Goal: Transaction & Acquisition: Purchase product/service

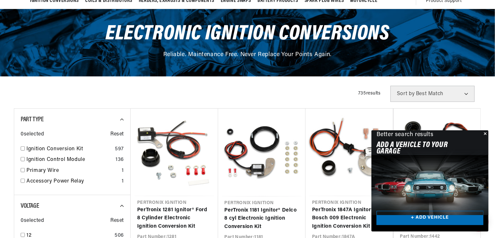
click at [485, 134] on button "Close" at bounding box center [484, 134] width 8 height 8
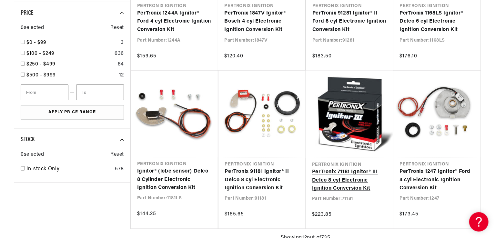
scroll to position [0, 240]
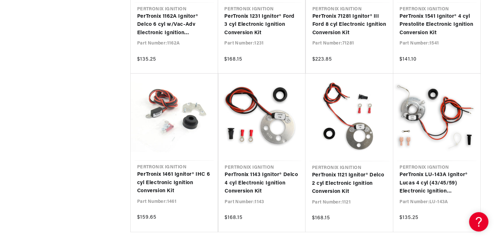
scroll to position [903, 0]
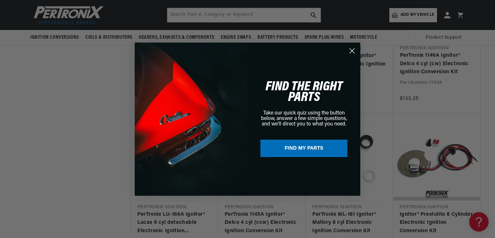
click at [351, 51] on icon "Close dialog" at bounding box center [352, 50] width 5 height 5
